Goal: Task Accomplishment & Management: Manage account settings

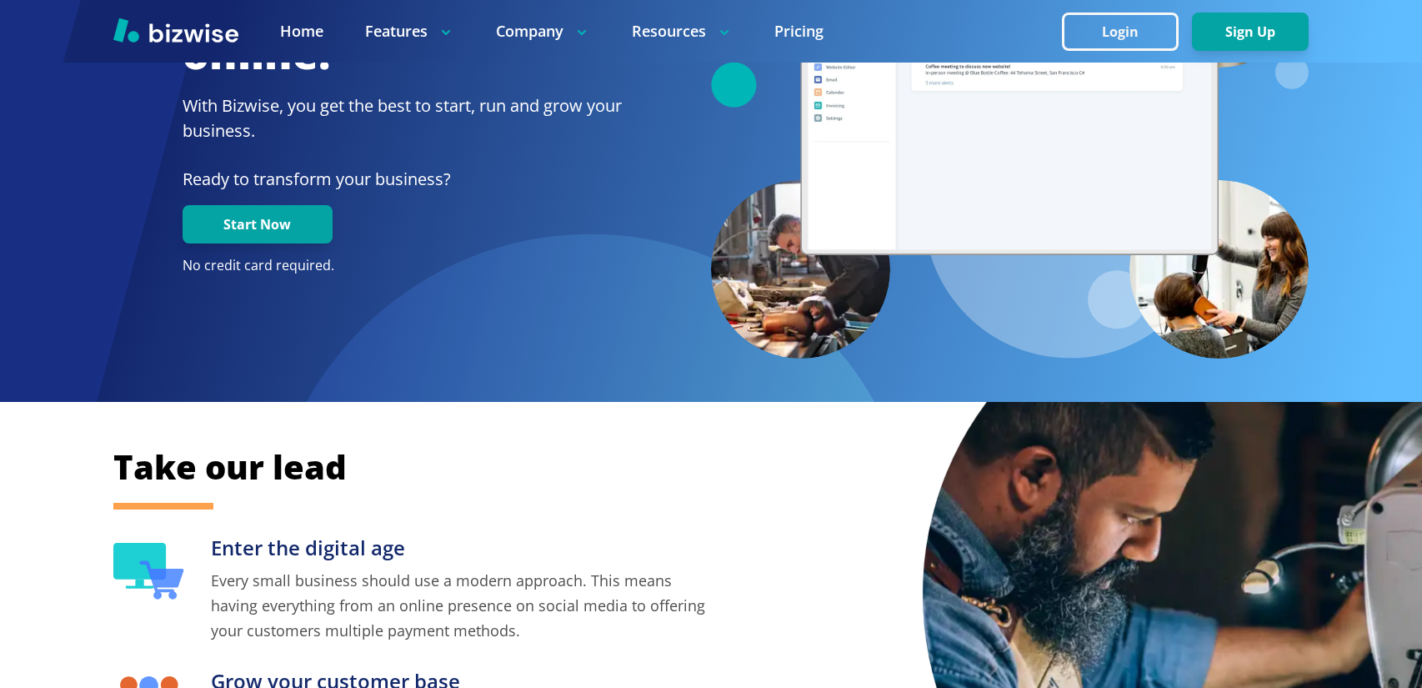
scroll to position [138, 0]
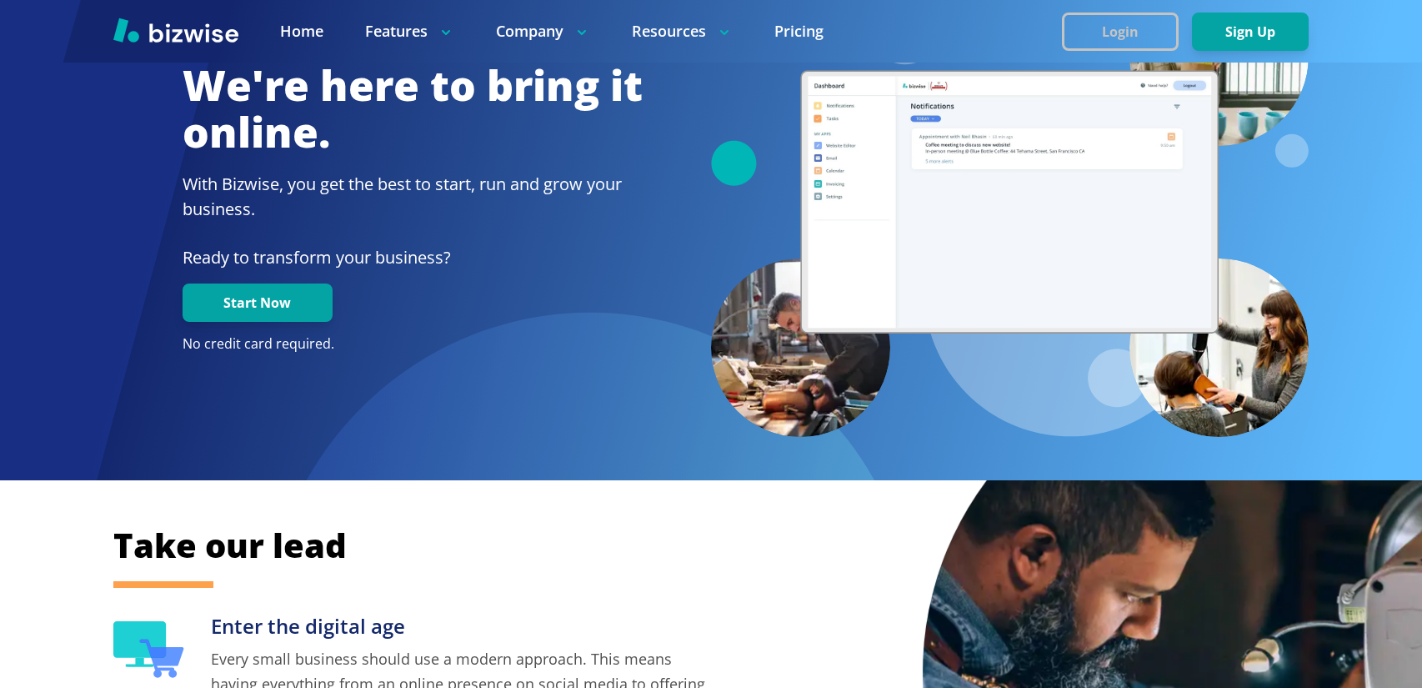
click at [1106, 36] on button "Login" at bounding box center [1120, 32] width 117 height 38
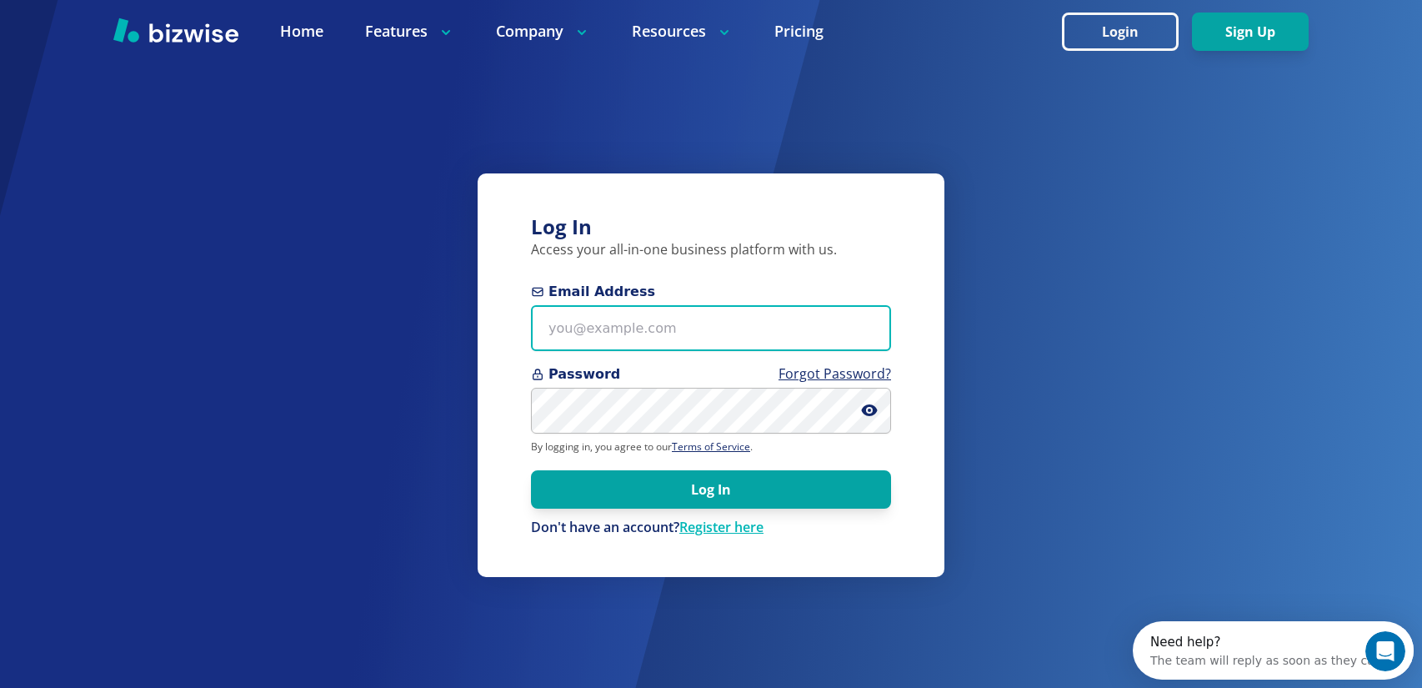
click at [707, 334] on input "Email Address" at bounding box center [711, 328] width 360 height 46
type input "atij25@gmail.com"
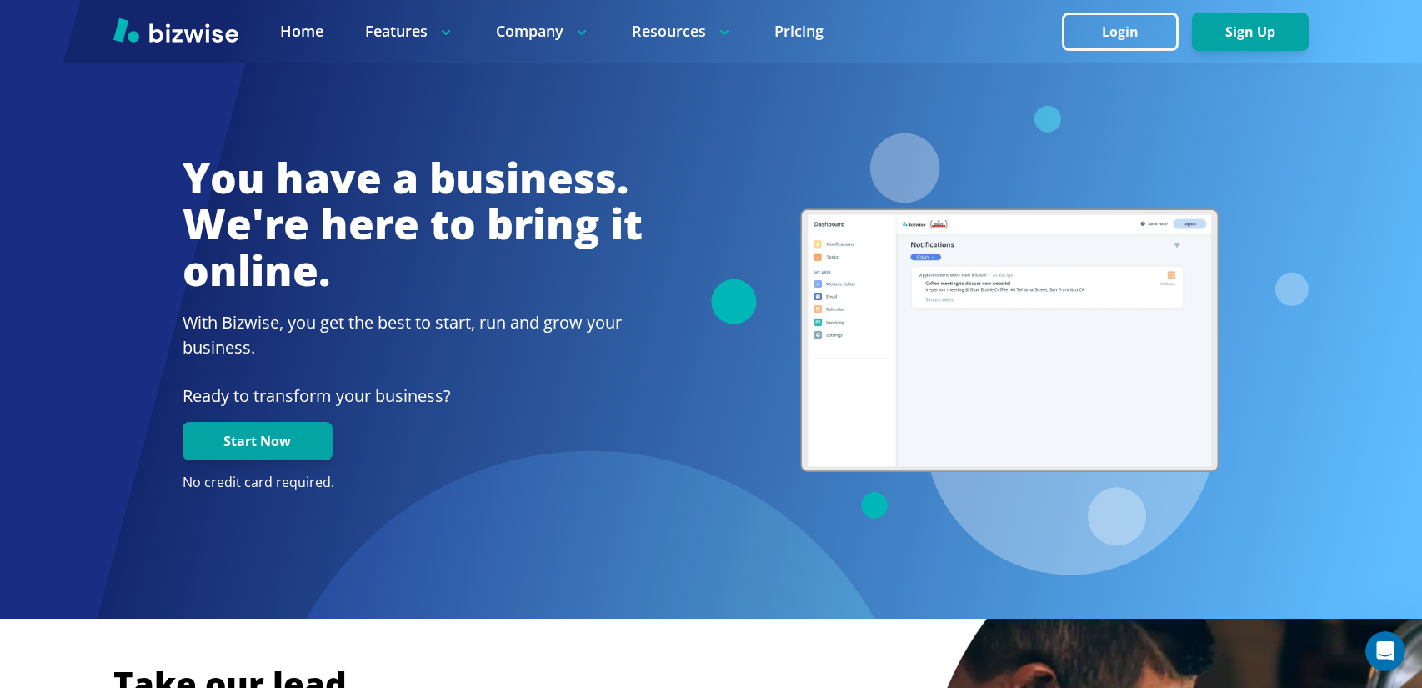
scroll to position [208, 0]
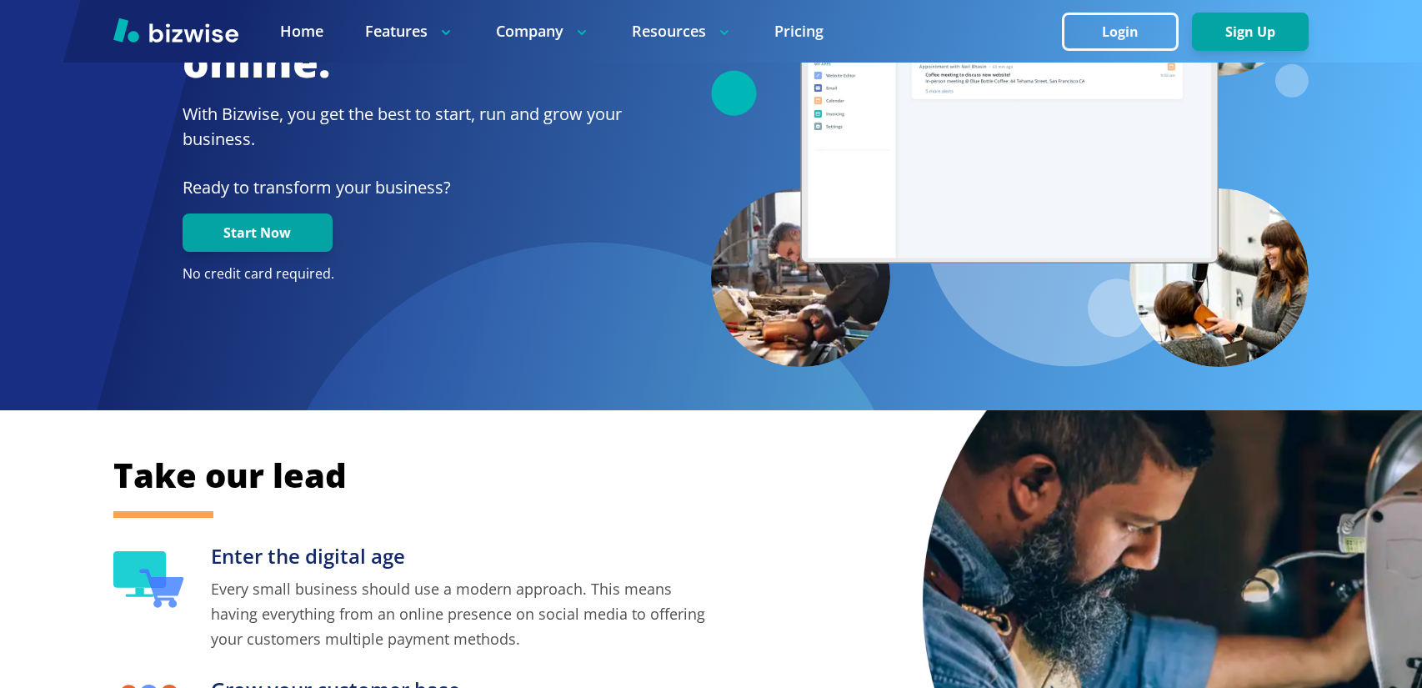
scroll to position [208, 0]
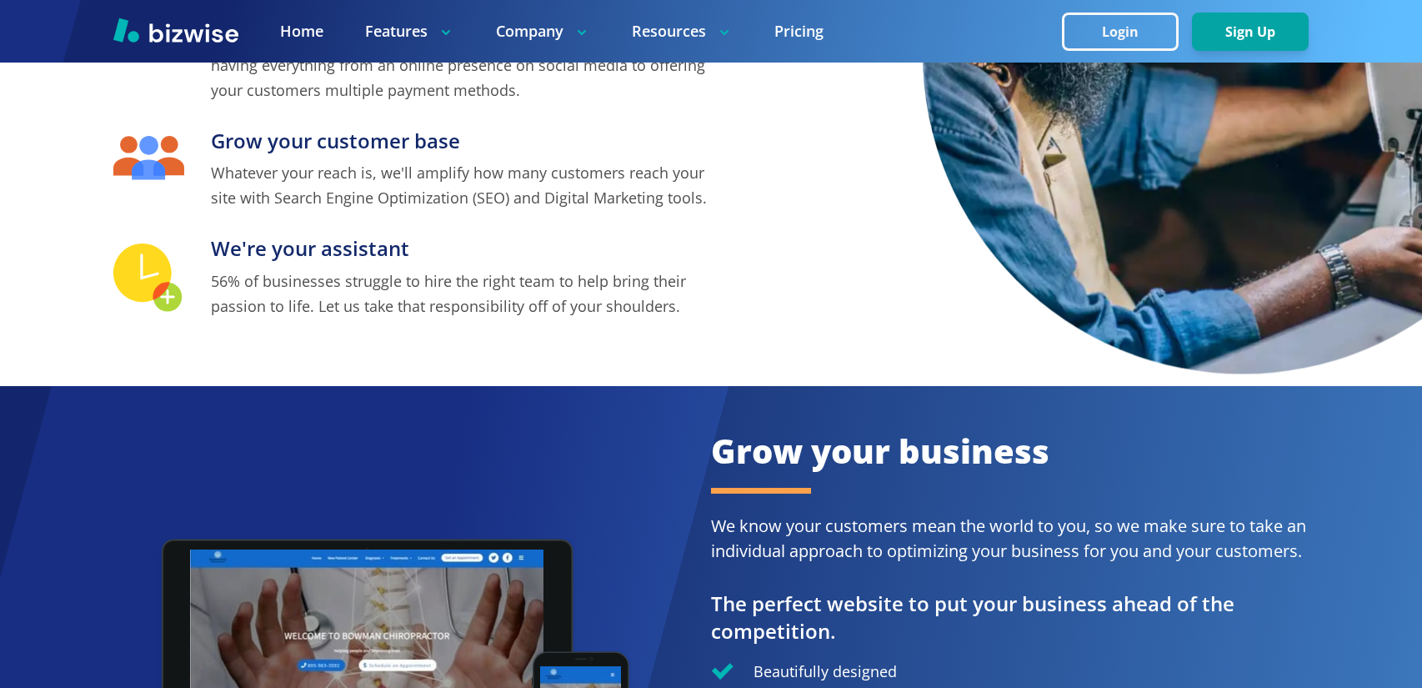
scroll to position [168, 0]
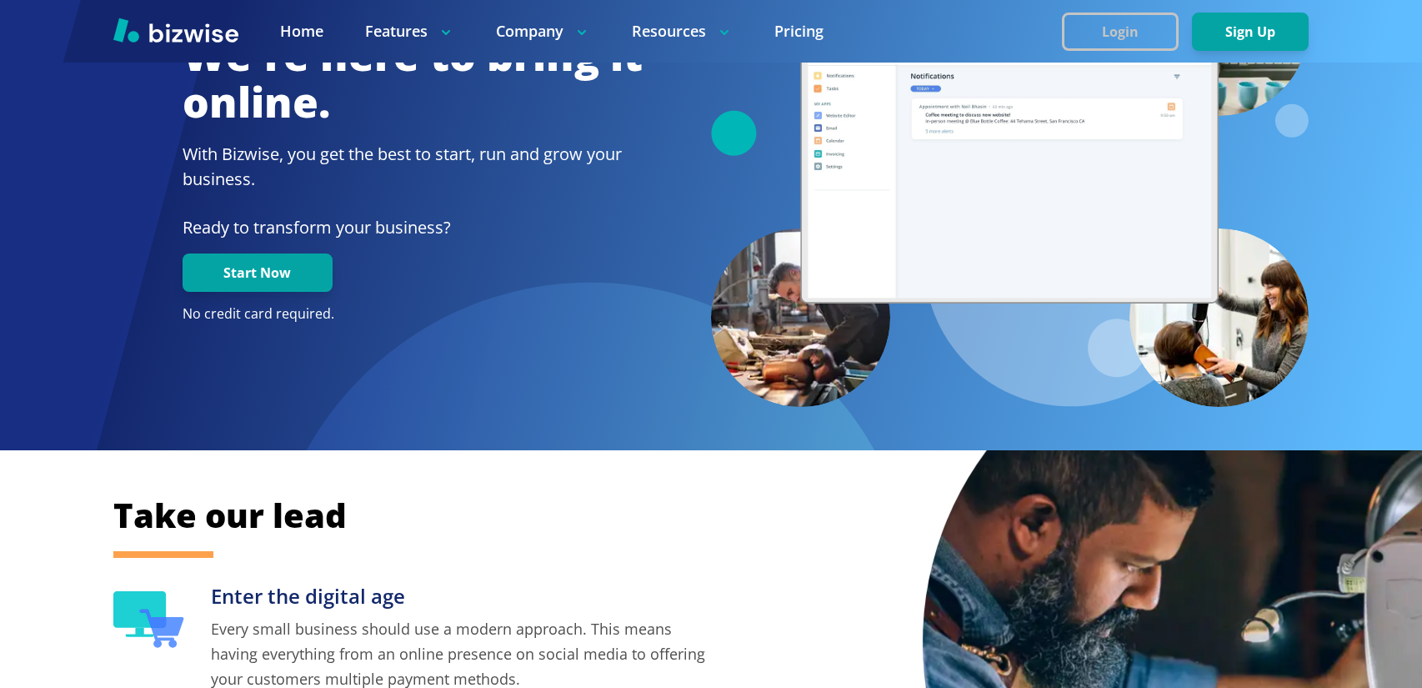
click at [1103, 28] on button "Login" at bounding box center [1120, 32] width 117 height 38
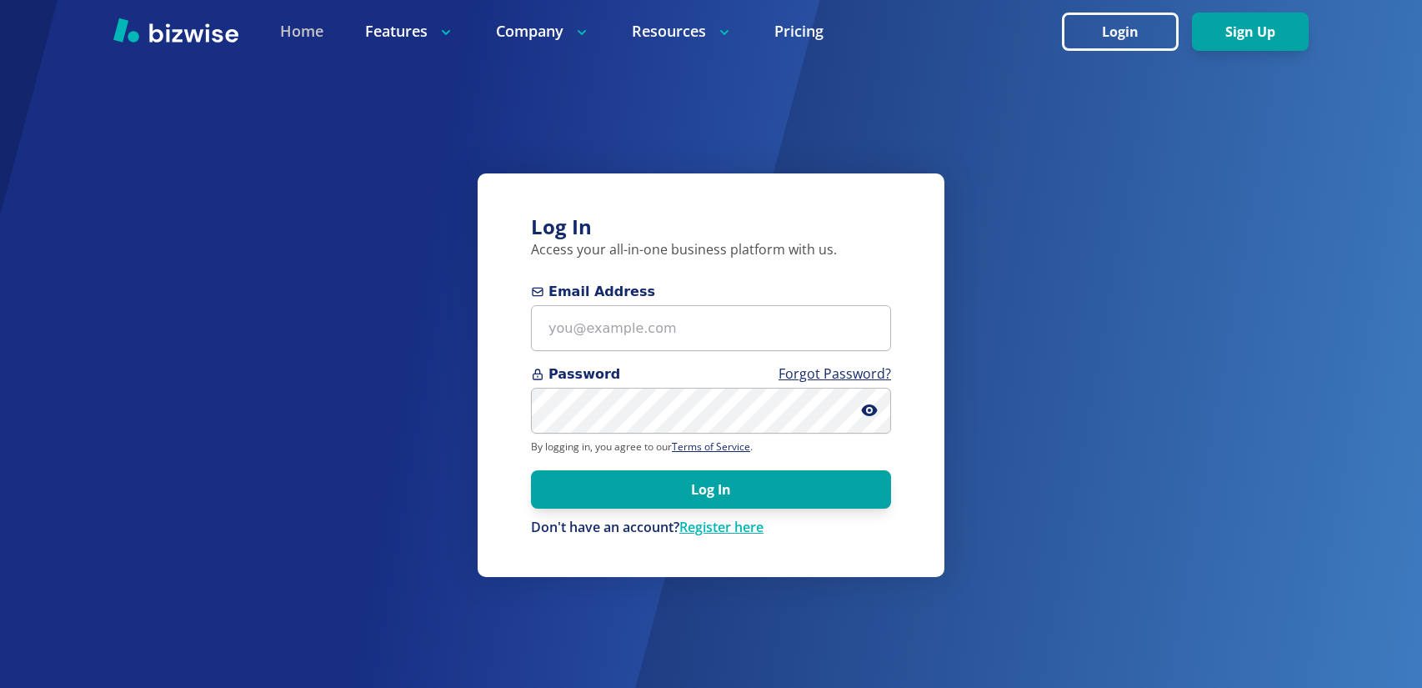
click at [309, 26] on link "Home" at bounding box center [301, 31] width 43 height 21
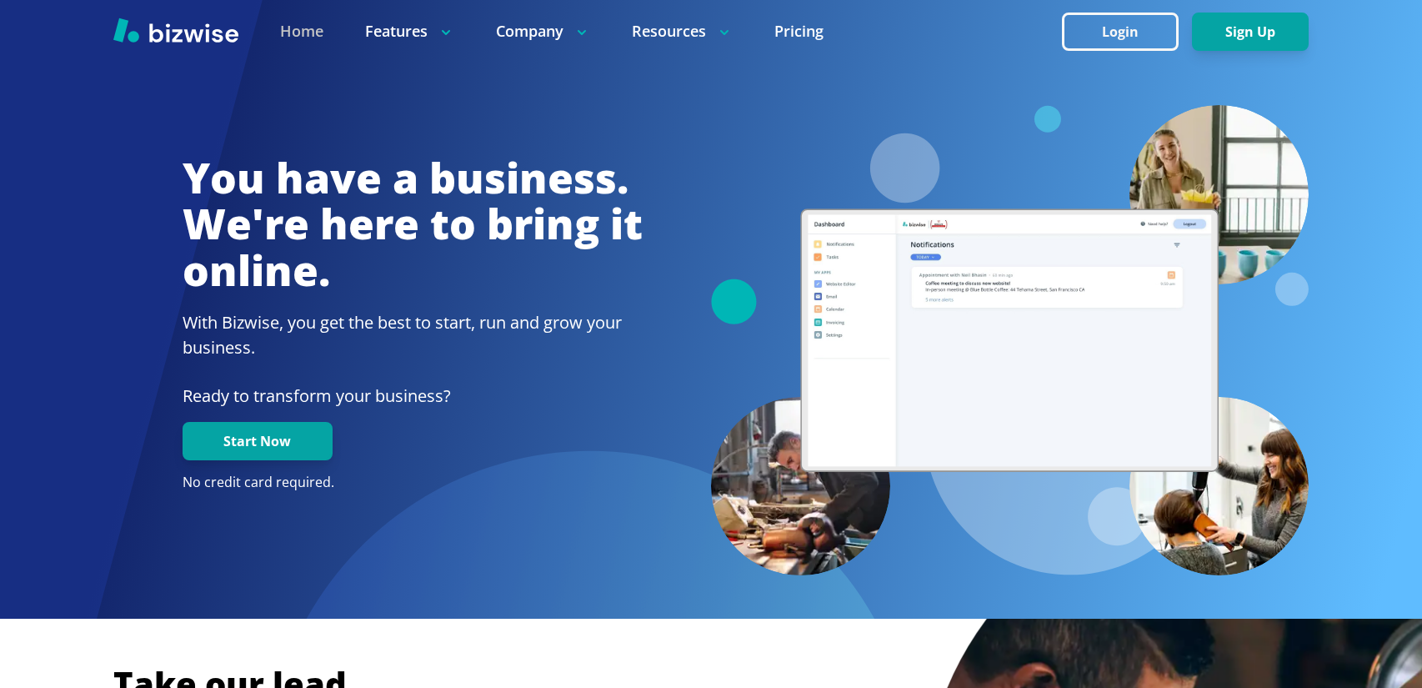
click at [308, 28] on link "Home" at bounding box center [301, 31] width 43 height 21
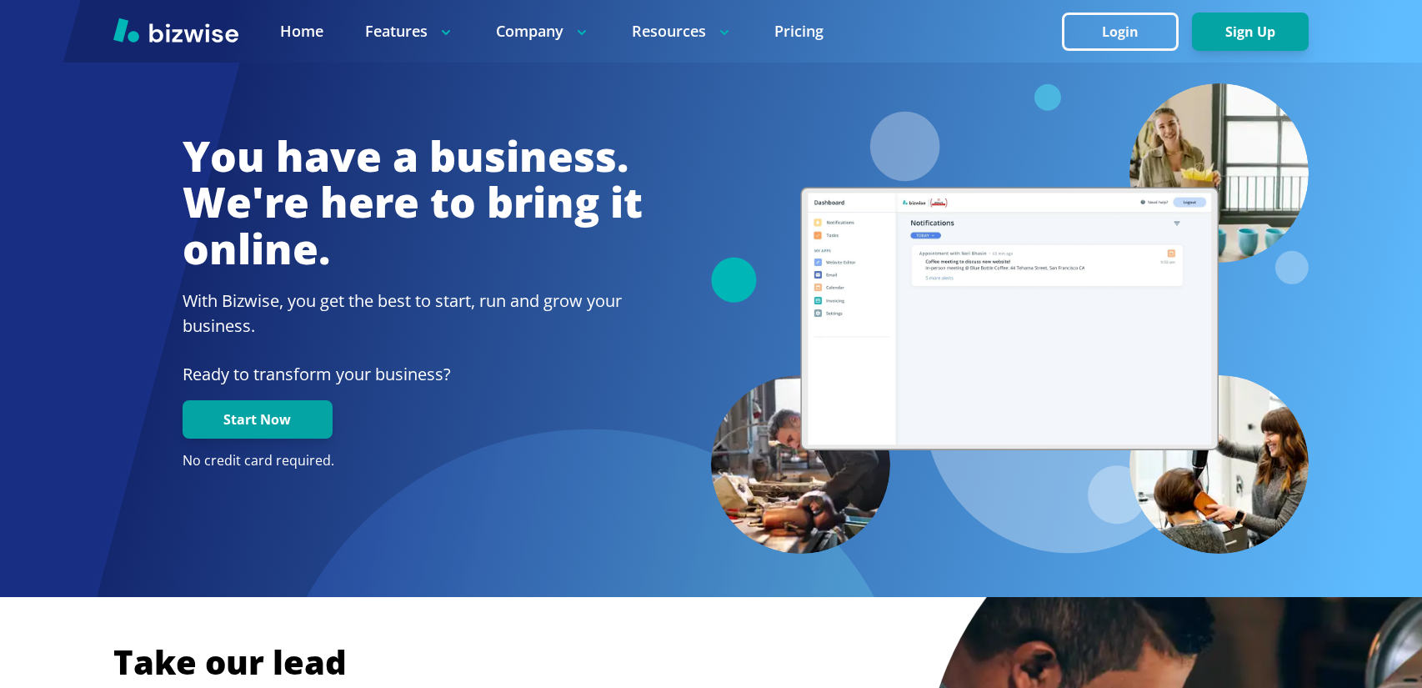
scroll to position [19, 0]
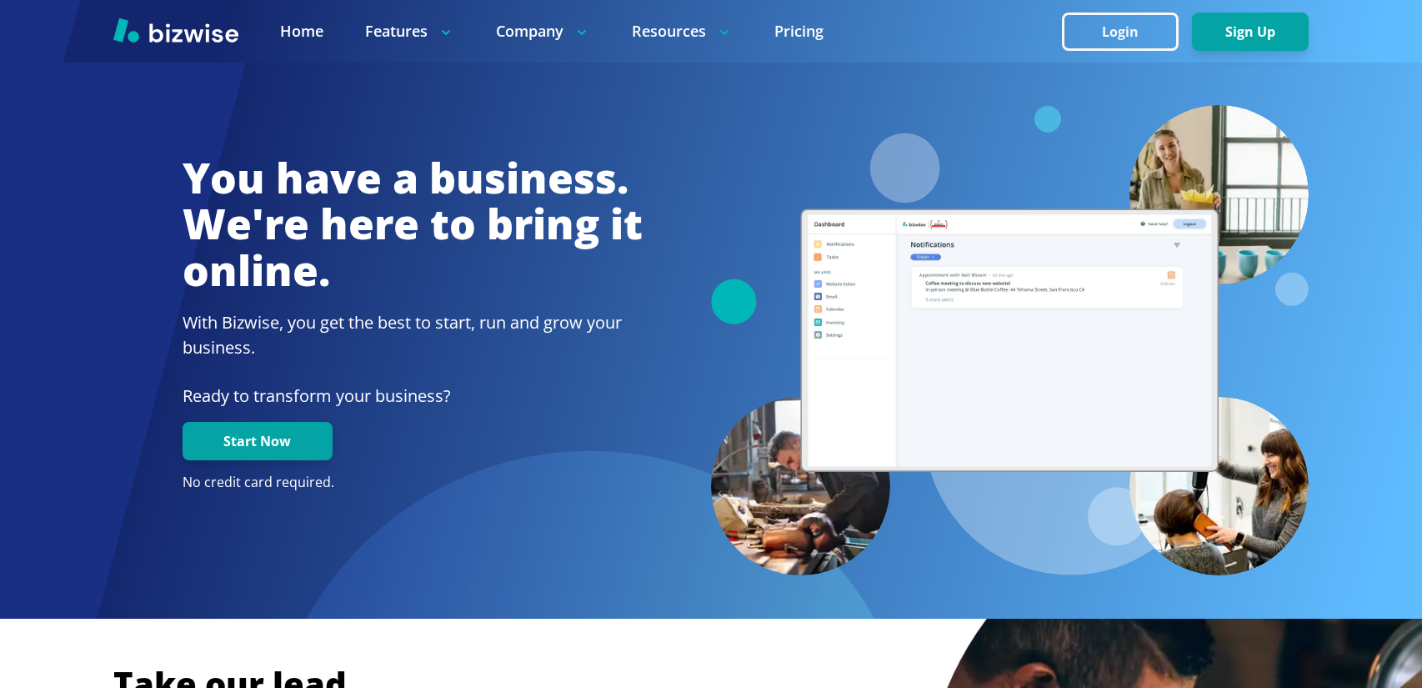
scroll to position [168, 0]
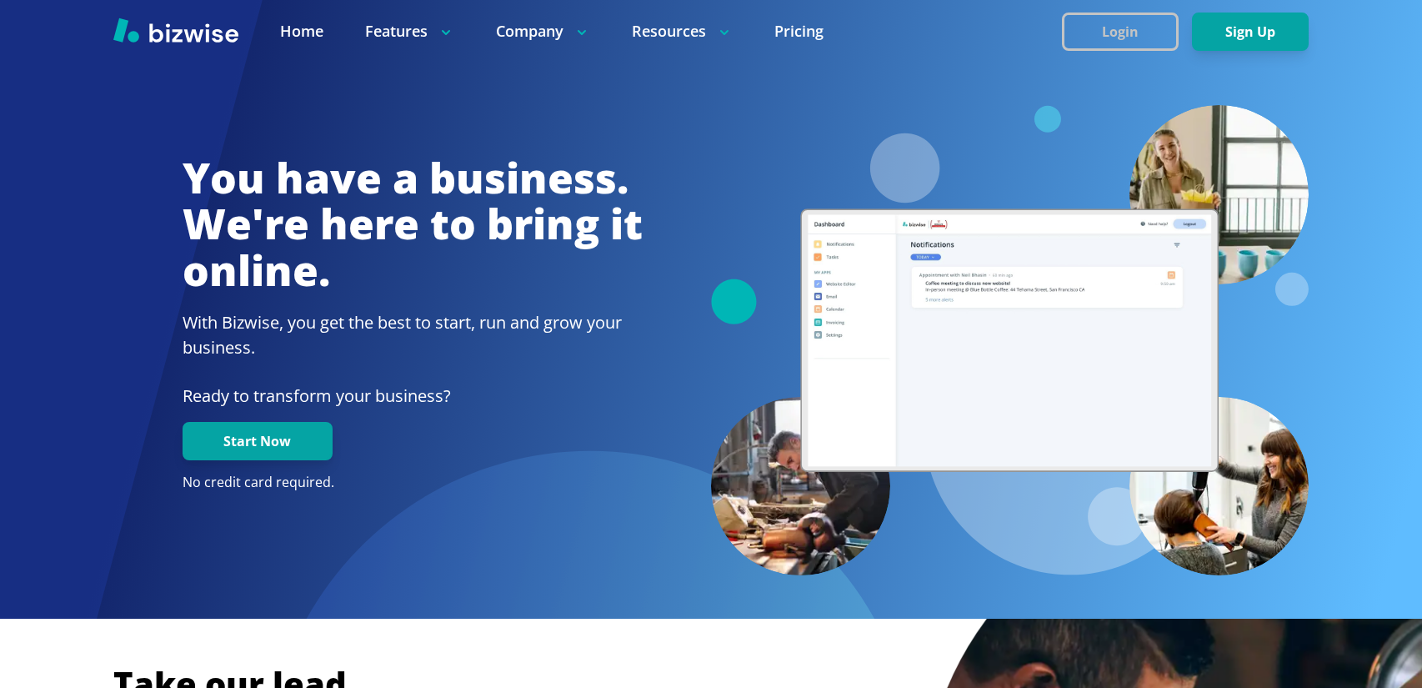
click at [1108, 33] on button "Login" at bounding box center [1120, 32] width 117 height 38
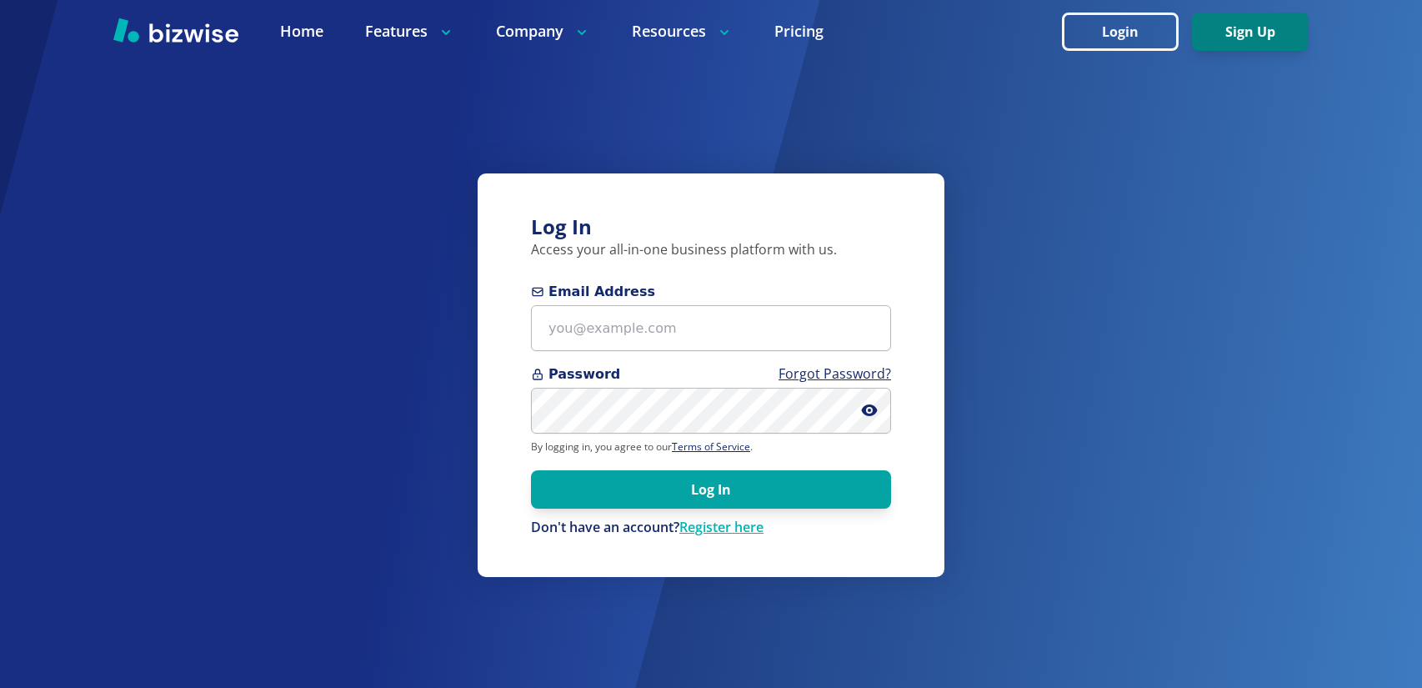
click at [1274, 31] on button "Sign Up" at bounding box center [1250, 32] width 117 height 38
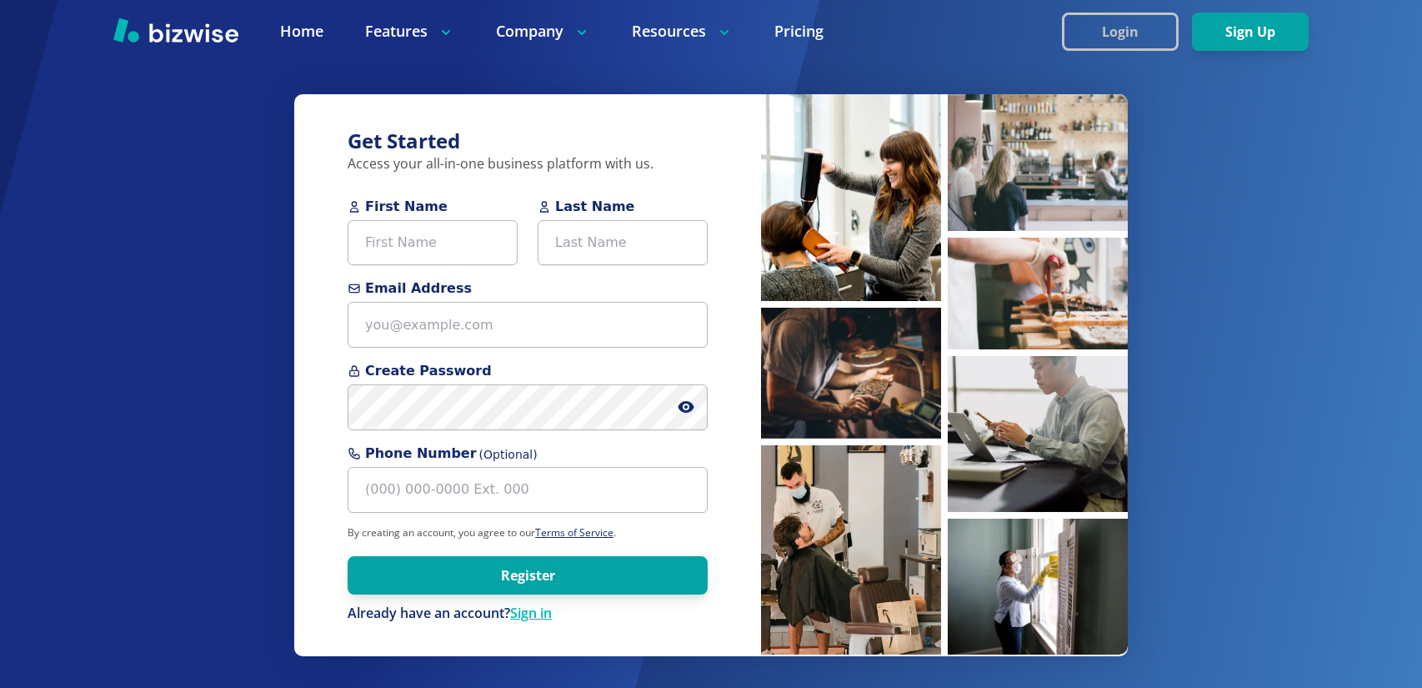
click at [1128, 27] on button "Login" at bounding box center [1120, 32] width 117 height 38
